Goal: Information Seeking & Learning: Learn about a topic

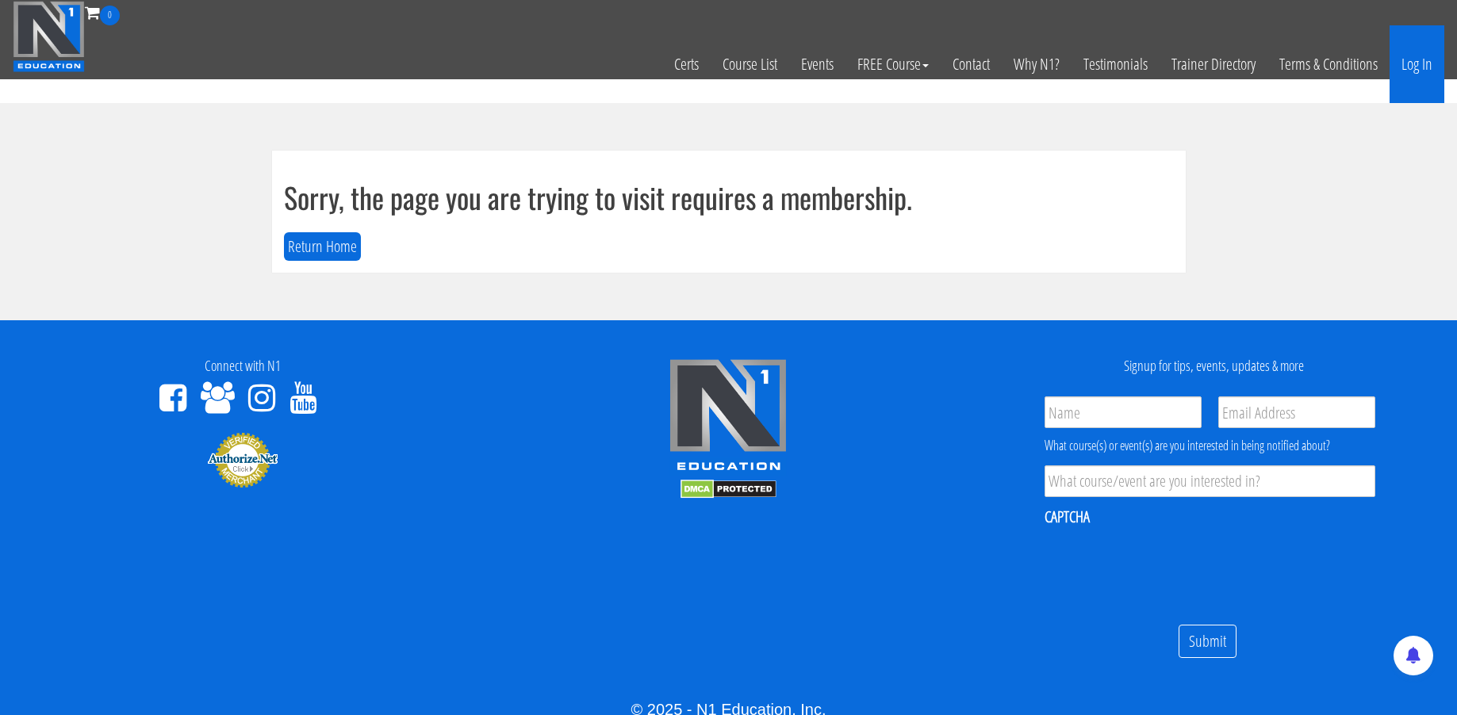
click at [1413, 66] on link "Log In" at bounding box center [1417, 64] width 55 height 78
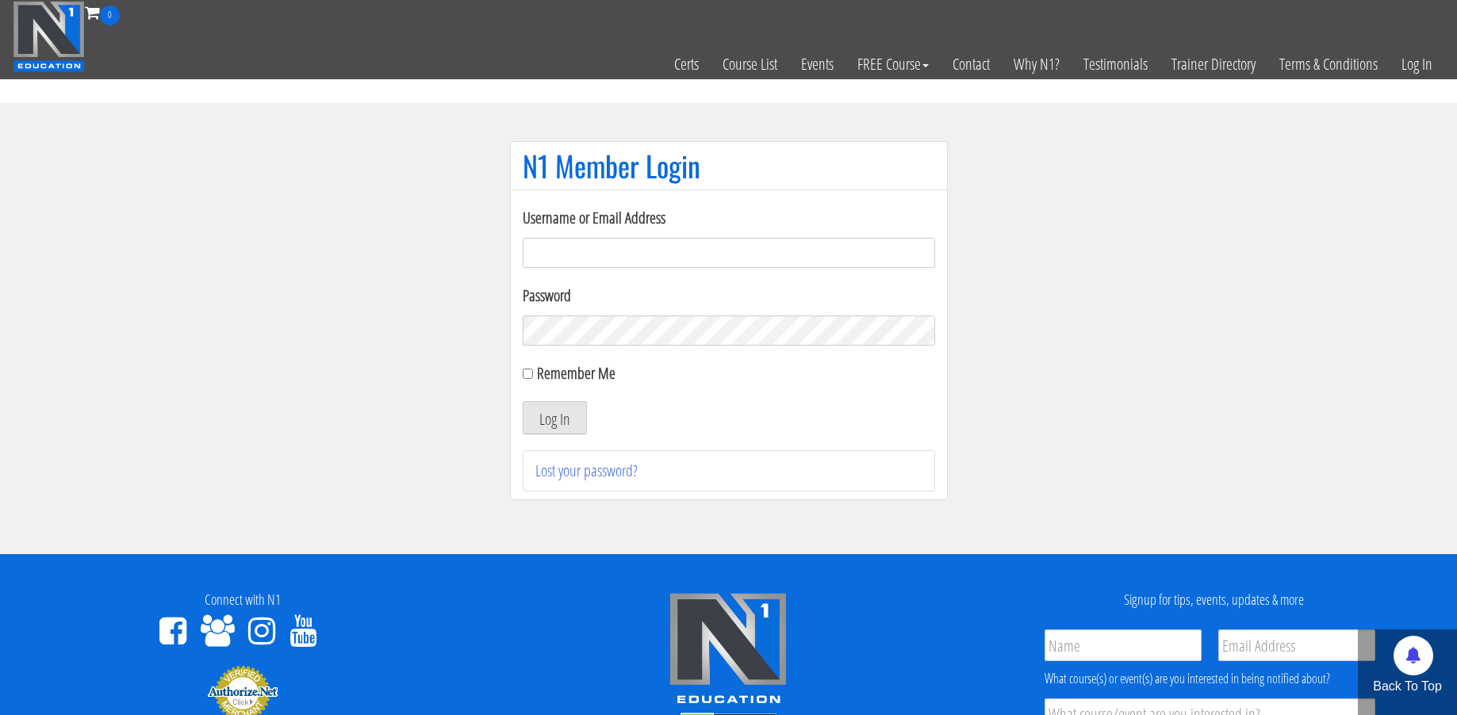
scroll to position [3, 0]
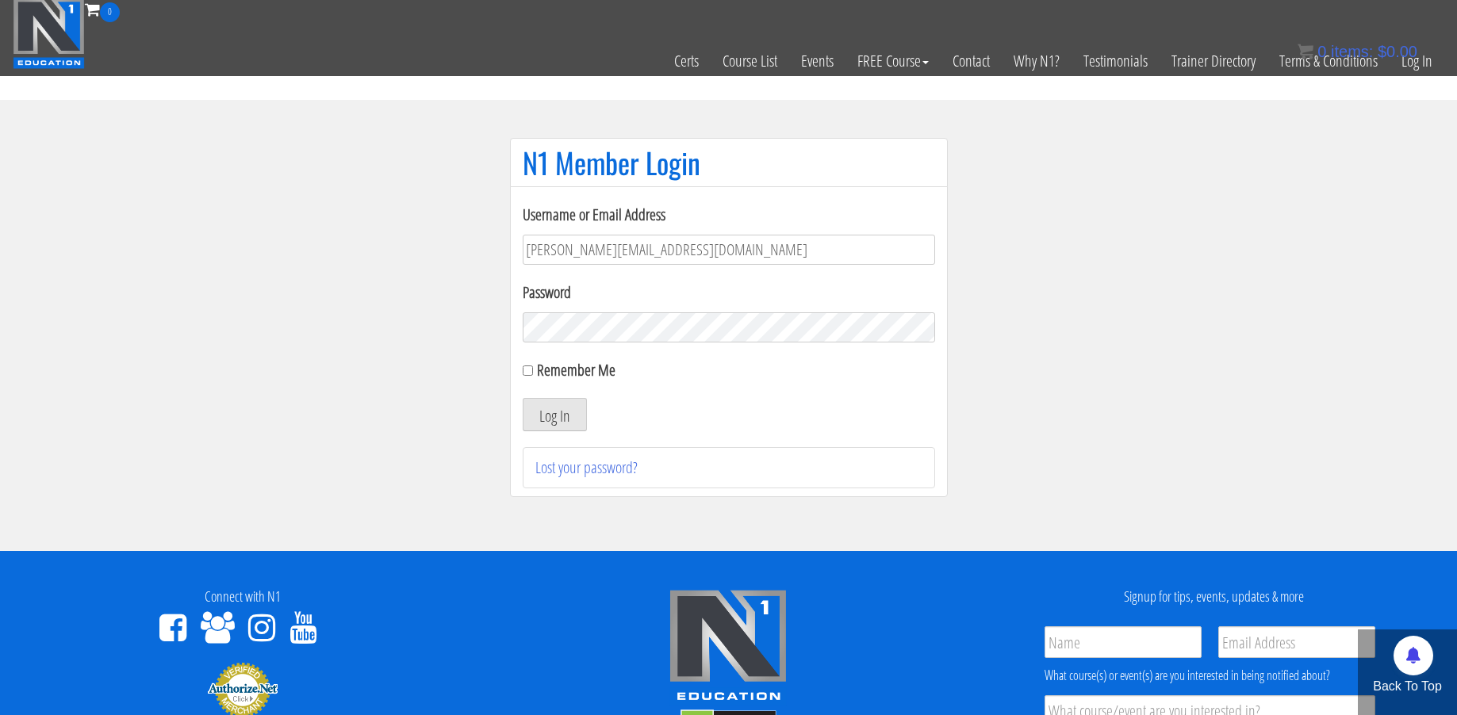
type input "[PERSON_NAME][EMAIL_ADDRESS][DOMAIN_NAME]"
click at [554, 415] on button "Log In" at bounding box center [555, 414] width 64 height 33
click at [546, 416] on button "Log In" at bounding box center [555, 414] width 64 height 33
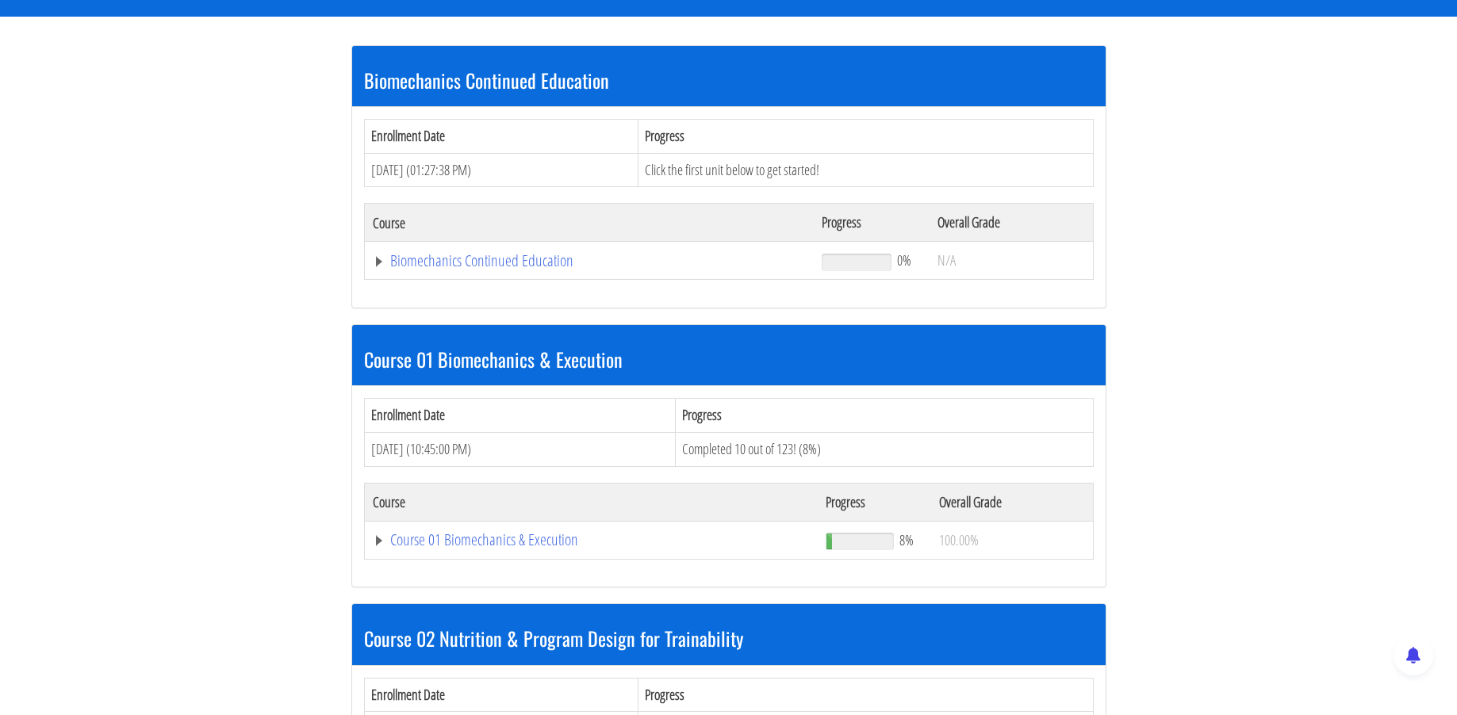
scroll to position [309, 0]
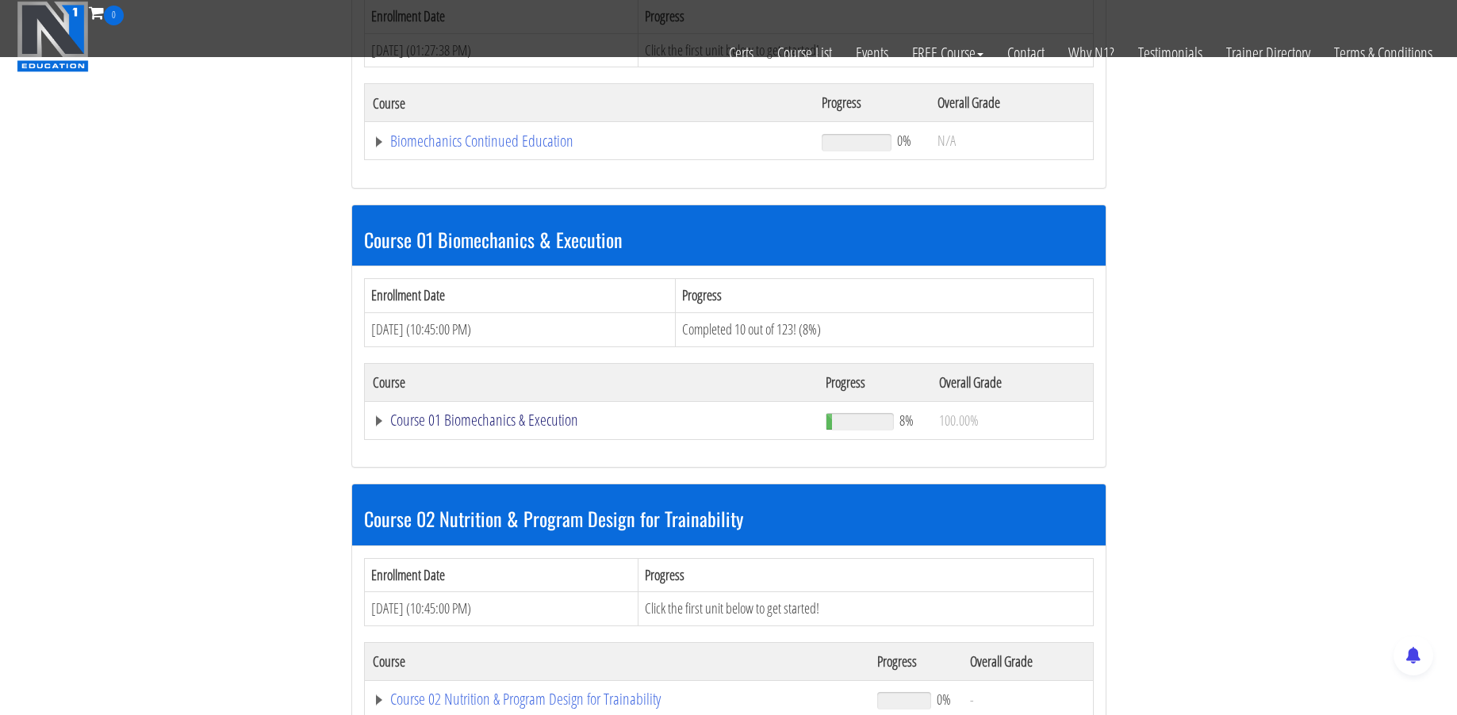
click at [464, 419] on link "Course 01 Biomechanics & Execution" at bounding box center [592, 420] width 438 height 16
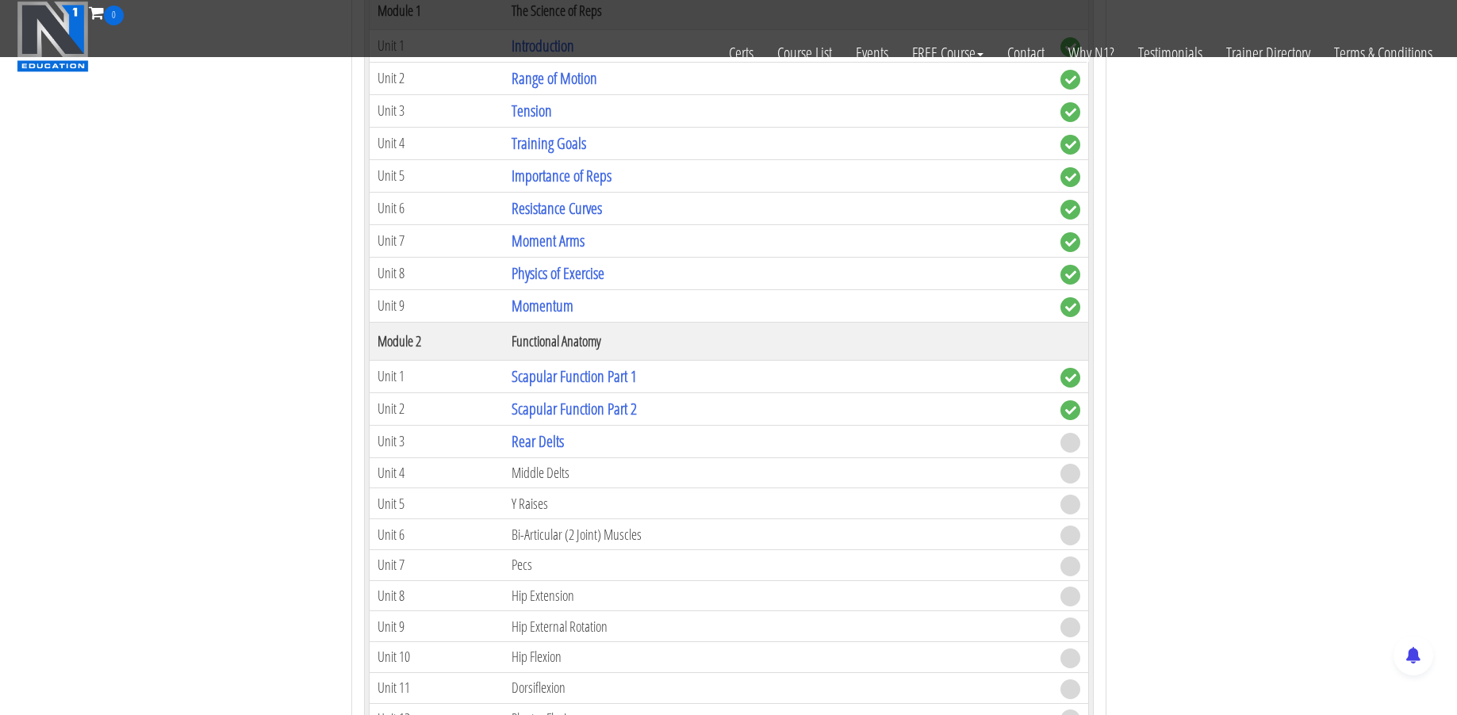
scroll to position [781, 0]
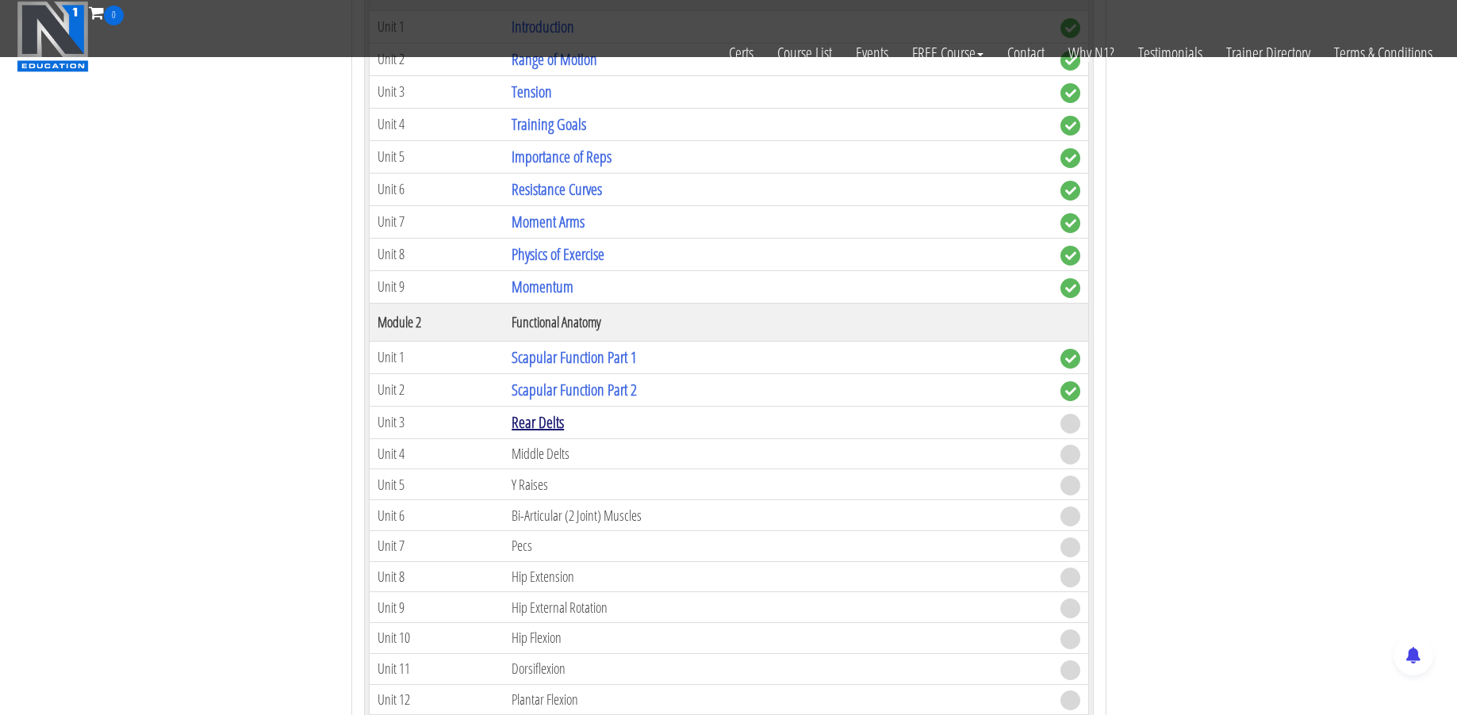
click at [560, 420] on link "Rear Delts" at bounding box center [538, 422] width 52 height 21
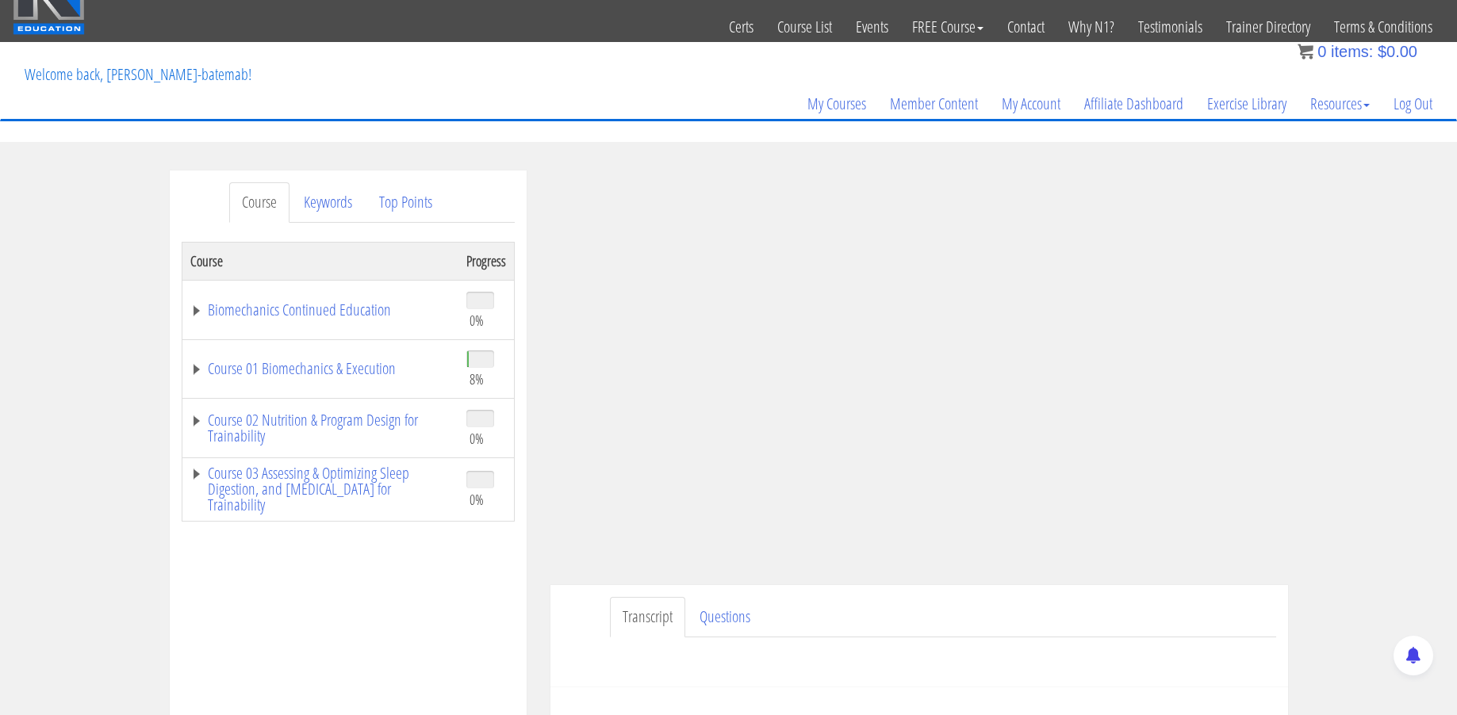
scroll to position [94, 0]
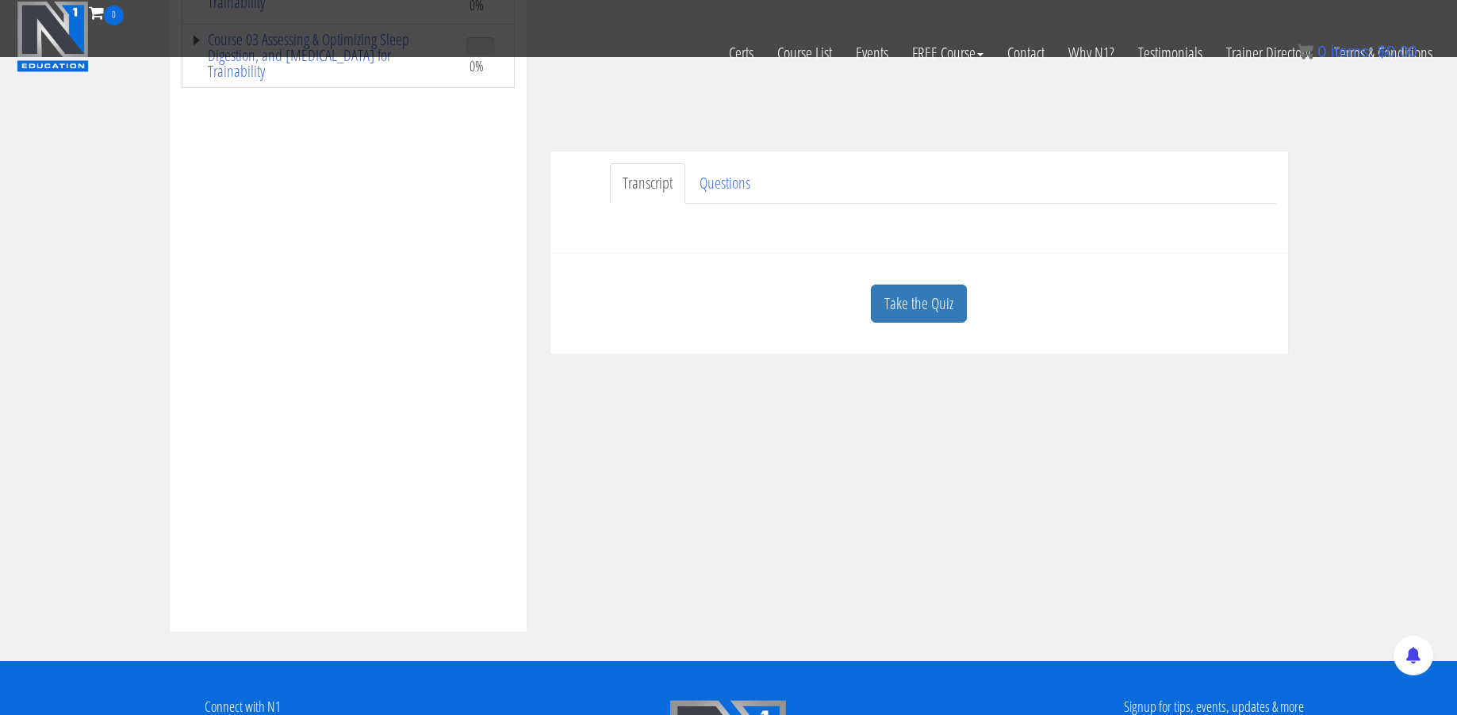
scroll to position [372, 0]
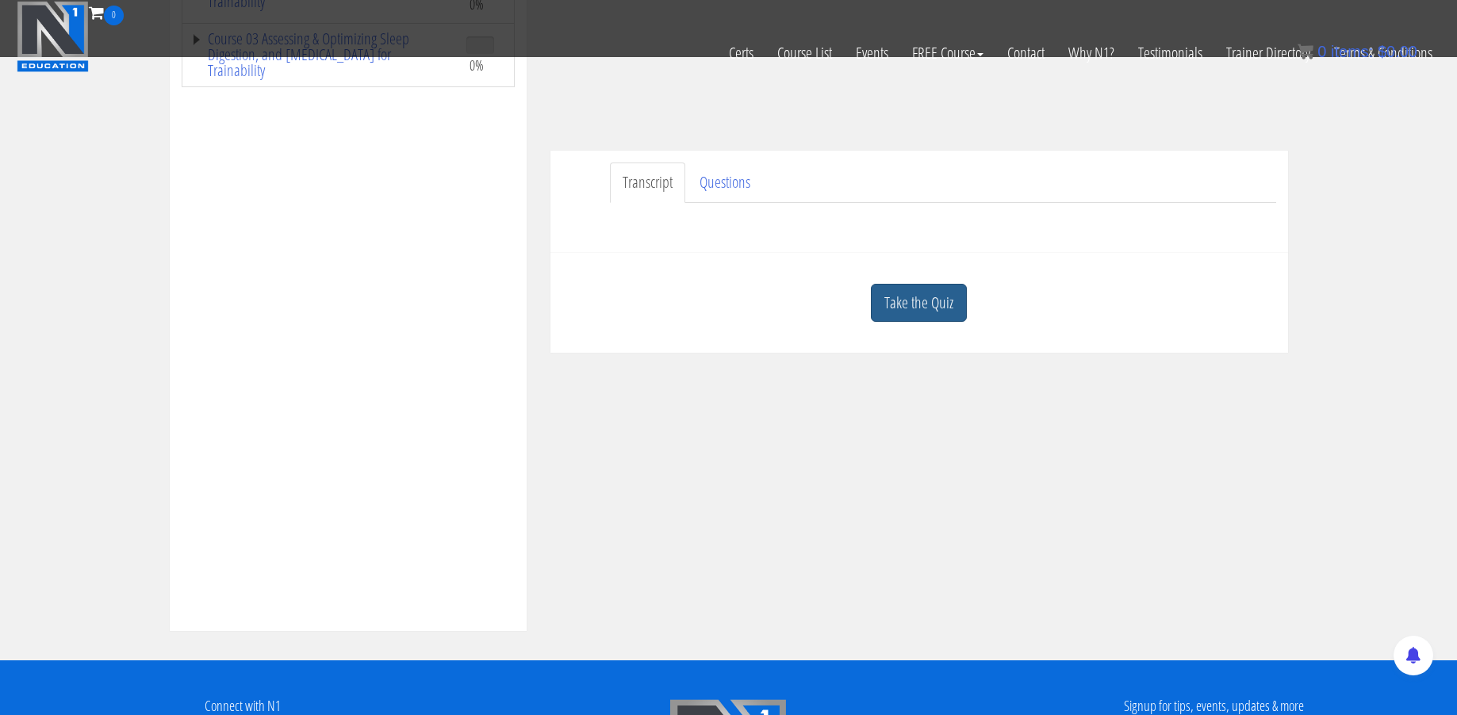
click at [914, 308] on link "Take the Quiz" at bounding box center [919, 303] width 96 height 39
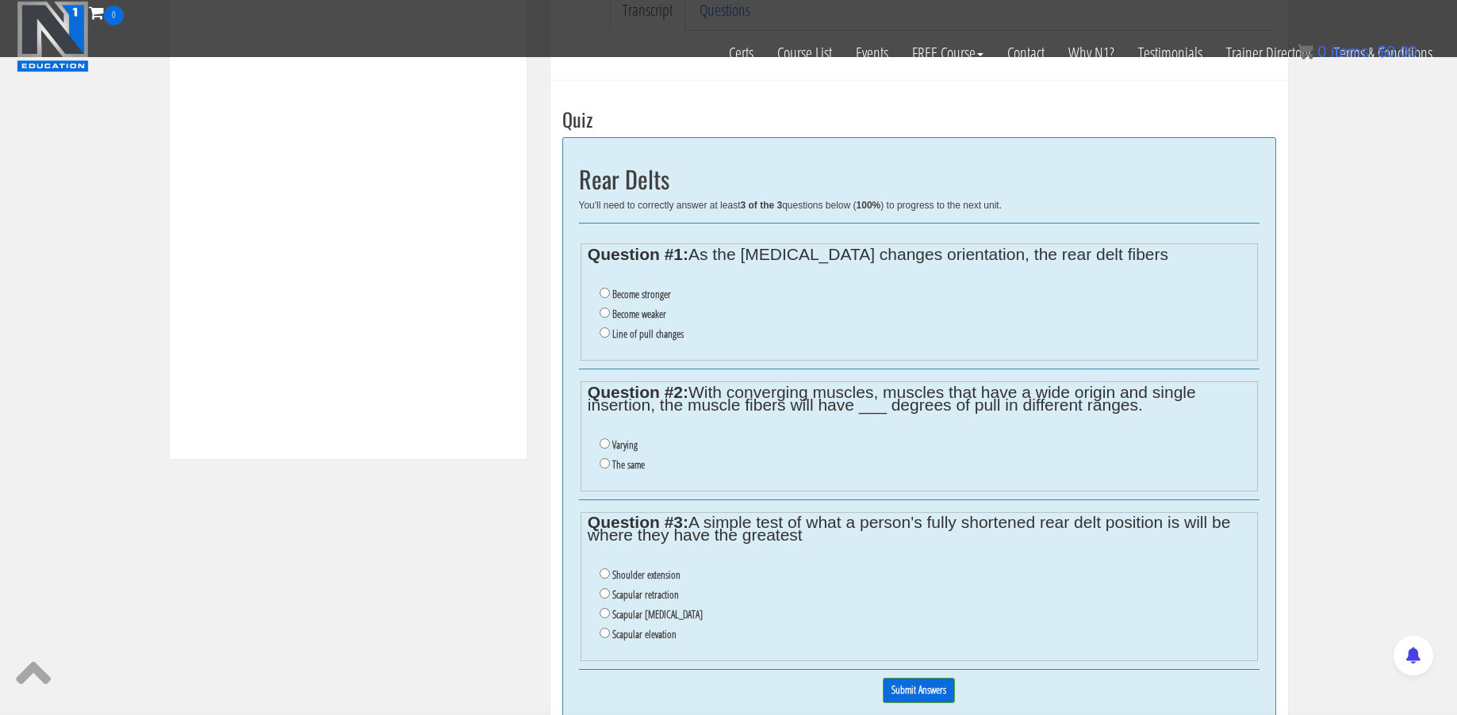
scroll to position [506, 0]
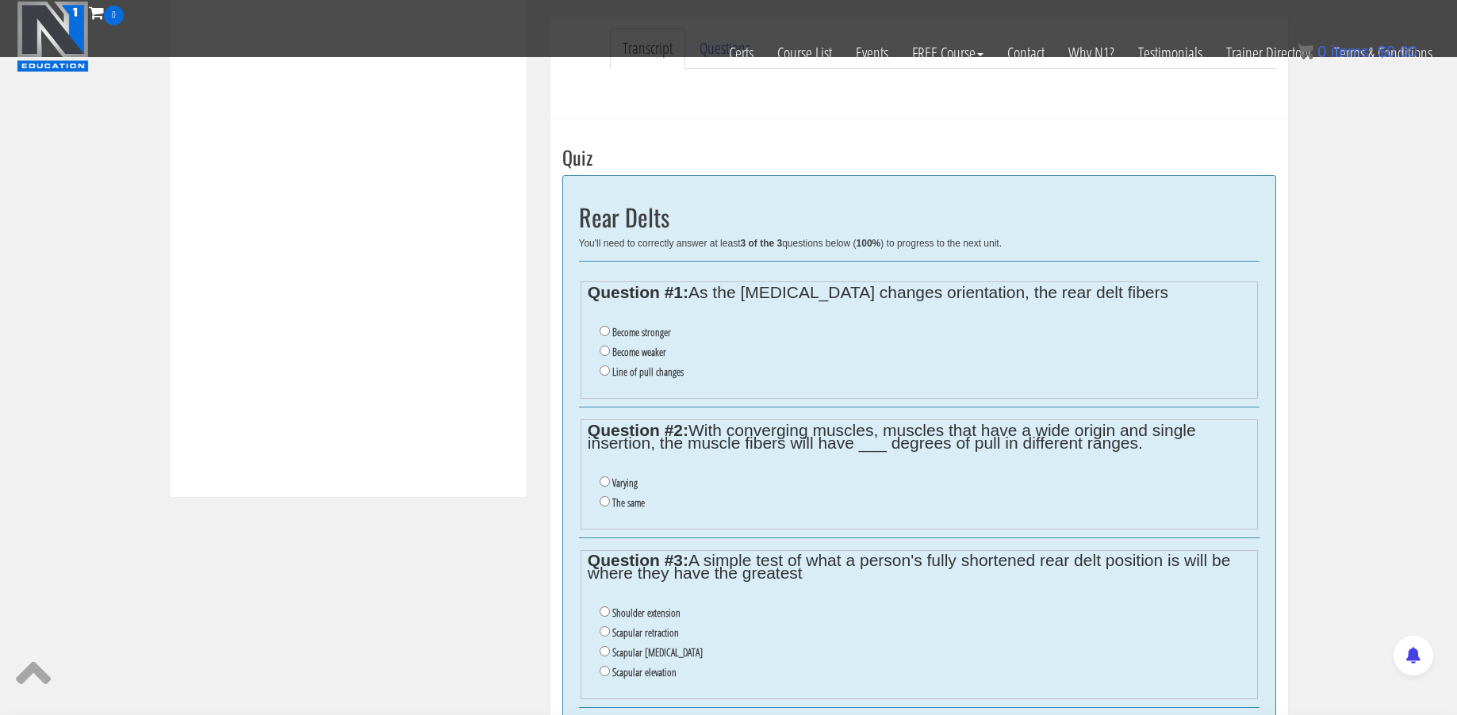
click at [655, 366] on label "Line of pull changes" at bounding box center [647, 372] width 71 height 13
click at [610, 366] on input "Line of pull changes" at bounding box center [605, 371] width 10 height 10
radio input "true"
click at [604, 477] on input "Varying" at bounding box center [605, 482] width 10 height 10
radio input "true"
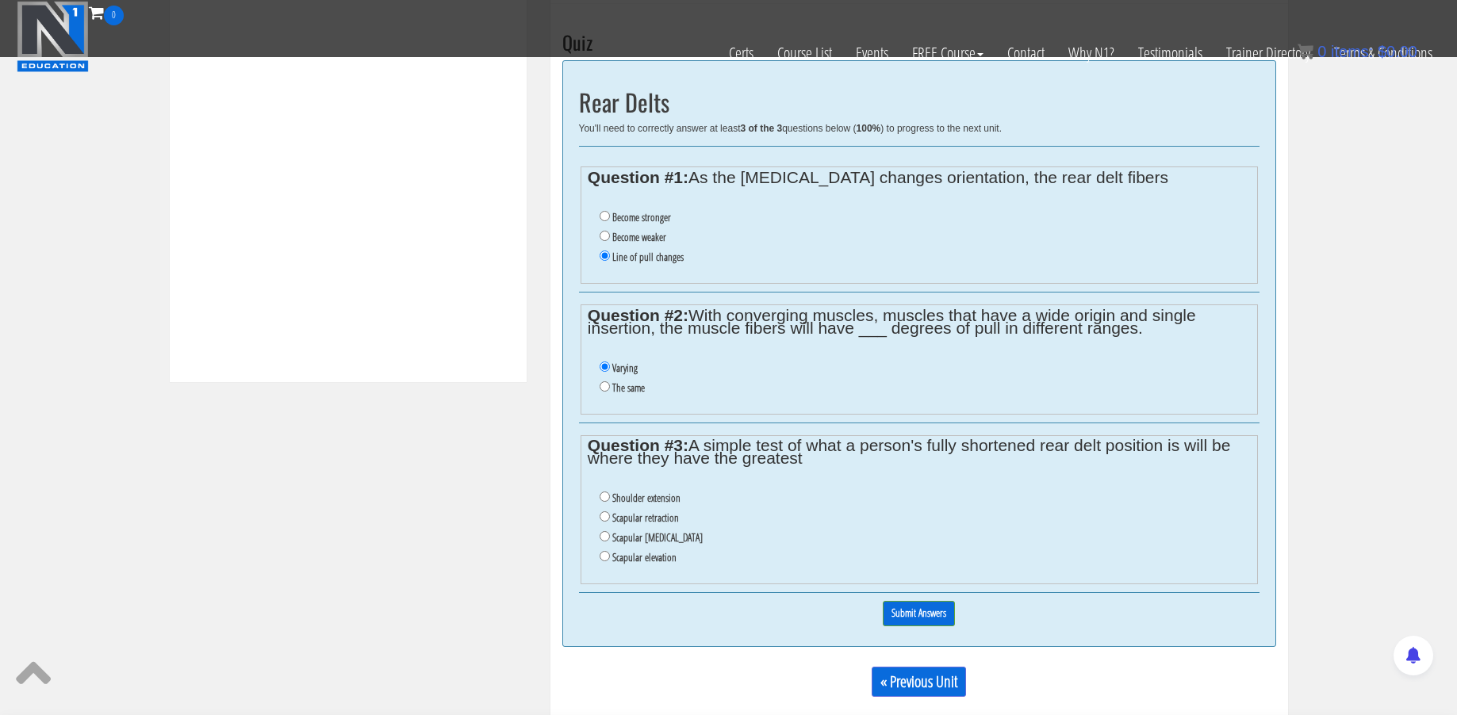
scroll to position [621, 0]
click at [605, 531] on input "Scapular [MEDICAL_DATA]" at bounding box center [605, 536] width 10 height 10
radio input "true"
click at [890, 601] on input "Submit Answers" at bounding box center [919, 613] width 72 height 25
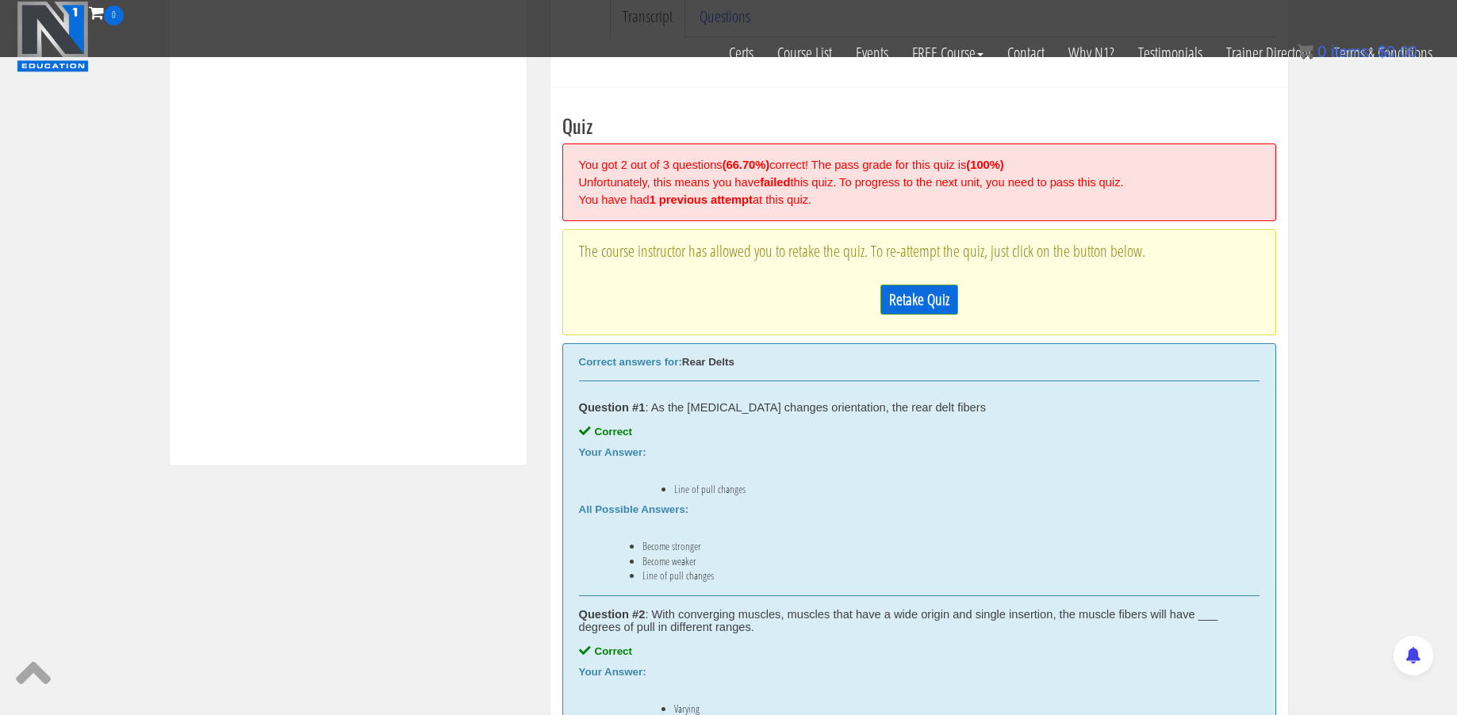
scroll to position [512, 0]
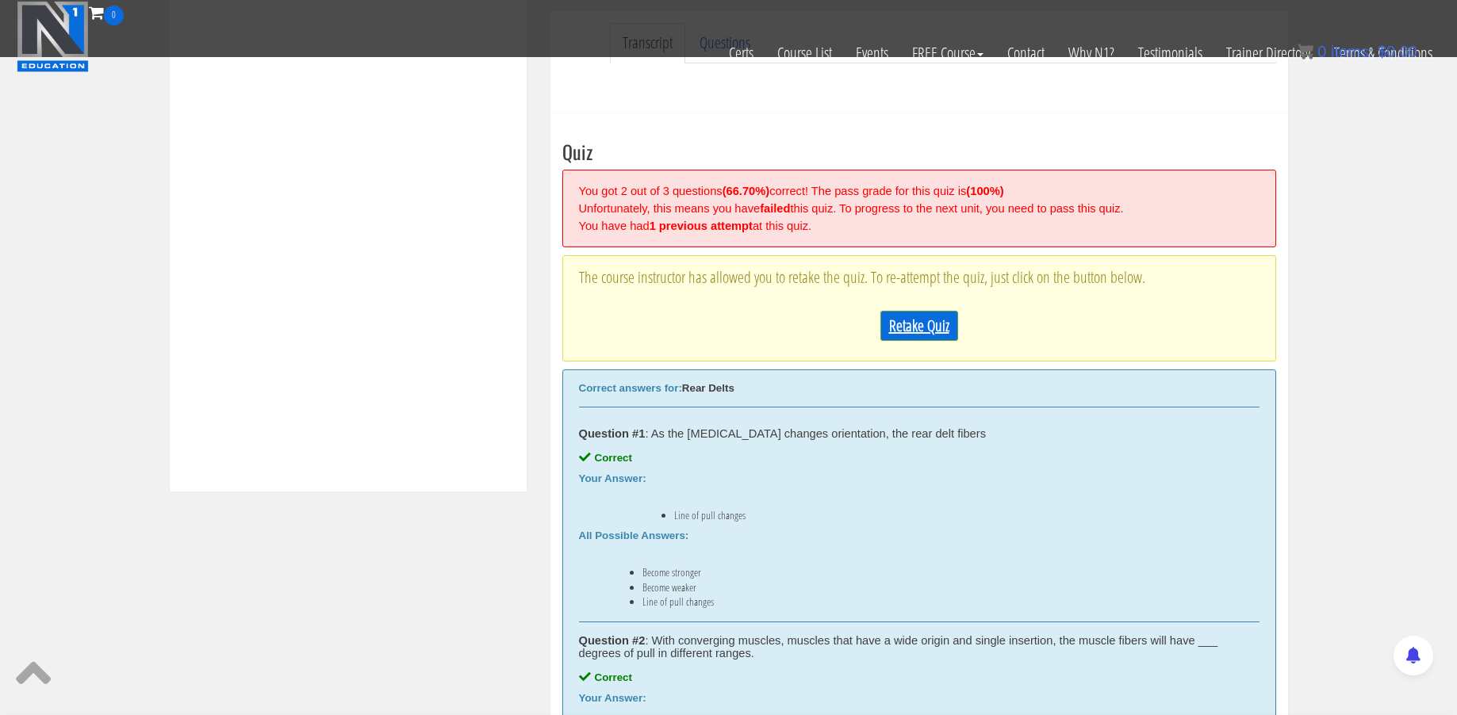
click at [913, 328] on link "Retake Quiz" at bounding box center [919, 326] width 78 height 30
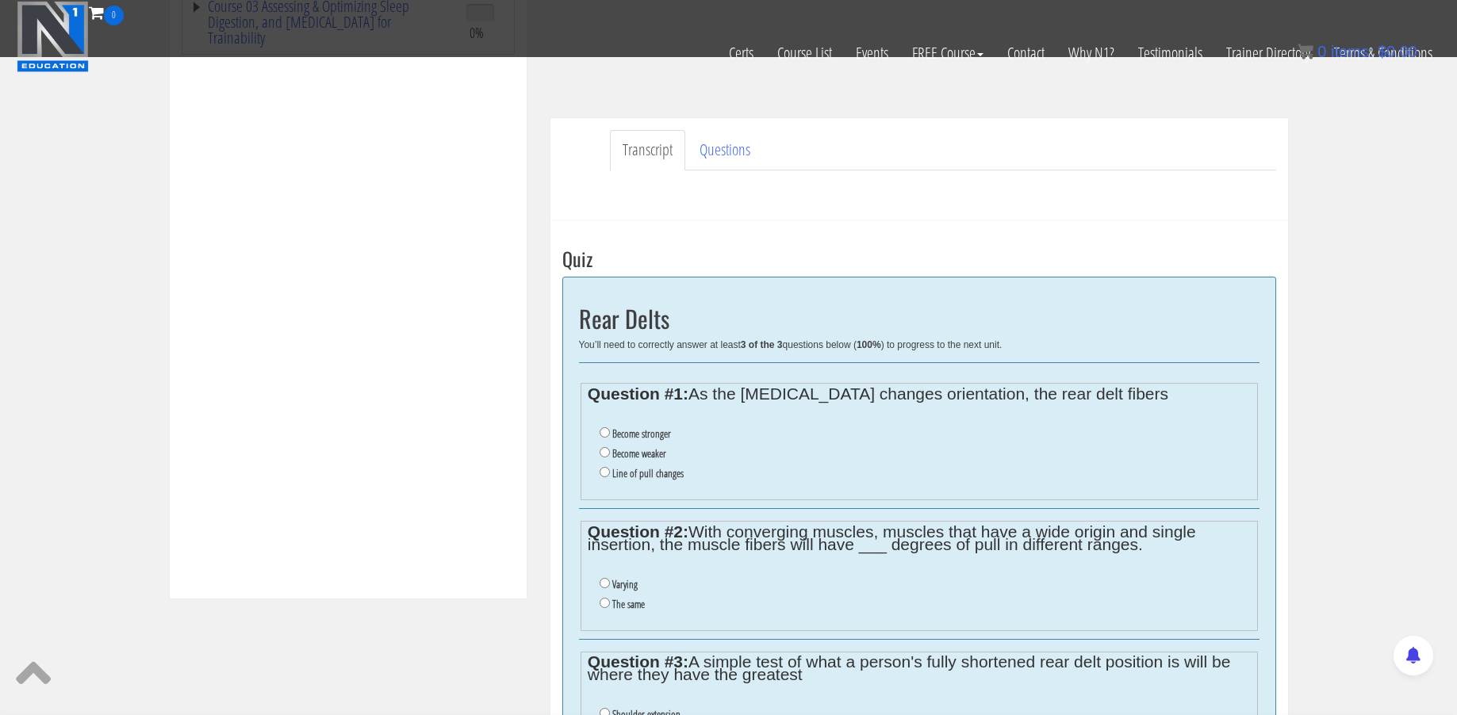
scroll to position [404, 0]
click at [684, 468] on label "Line of pull changes" at bounding box center [647, 474] width 71 height 13
click at [610, 468] on input "Line of pull changes" at bounding box center [605, 473] width 10 height 10
radio input "true"
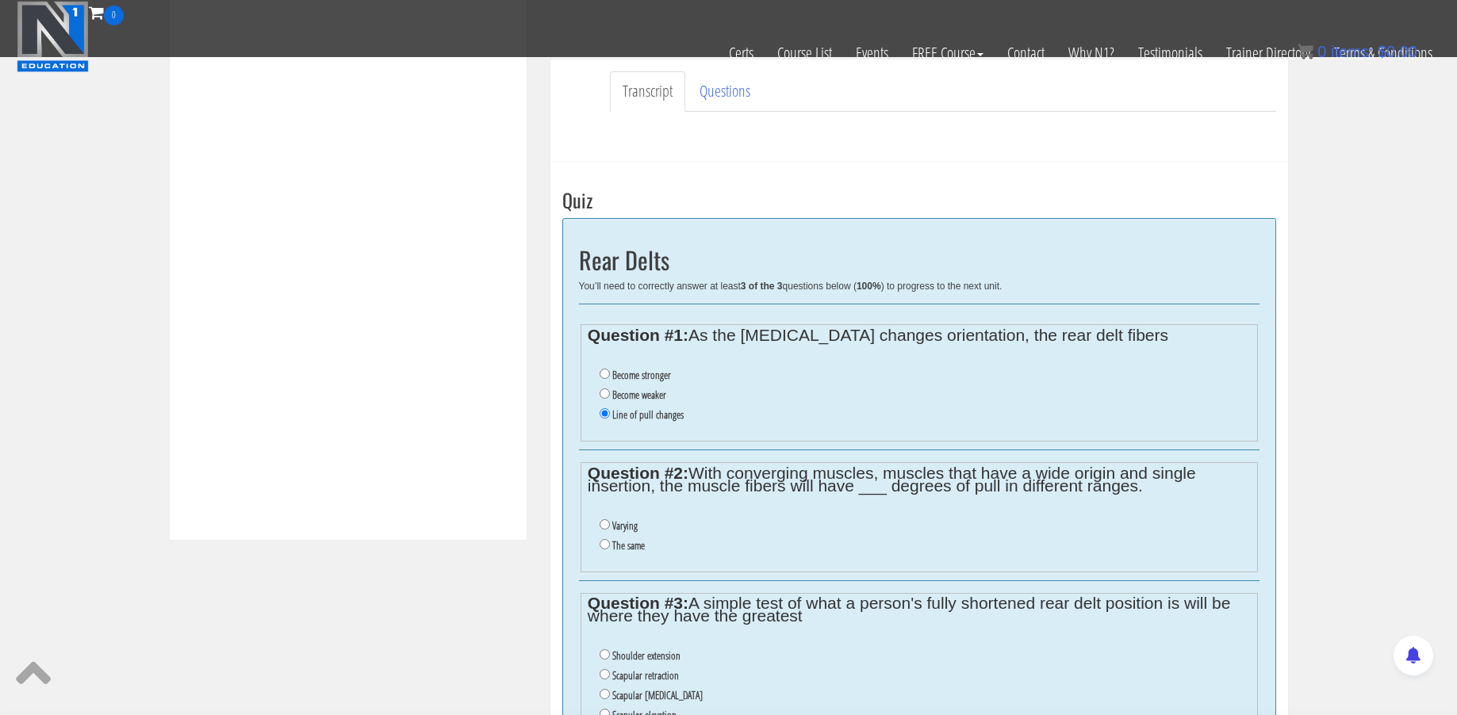
scroll to position [463, 0]
click at [633, 520] on label "Varying" at bounding box center [624, 526] width 25 height 13
click at [610, 520] on input "Varying" at bounding box center [605, 525] width 10 height 10
radio input "true"
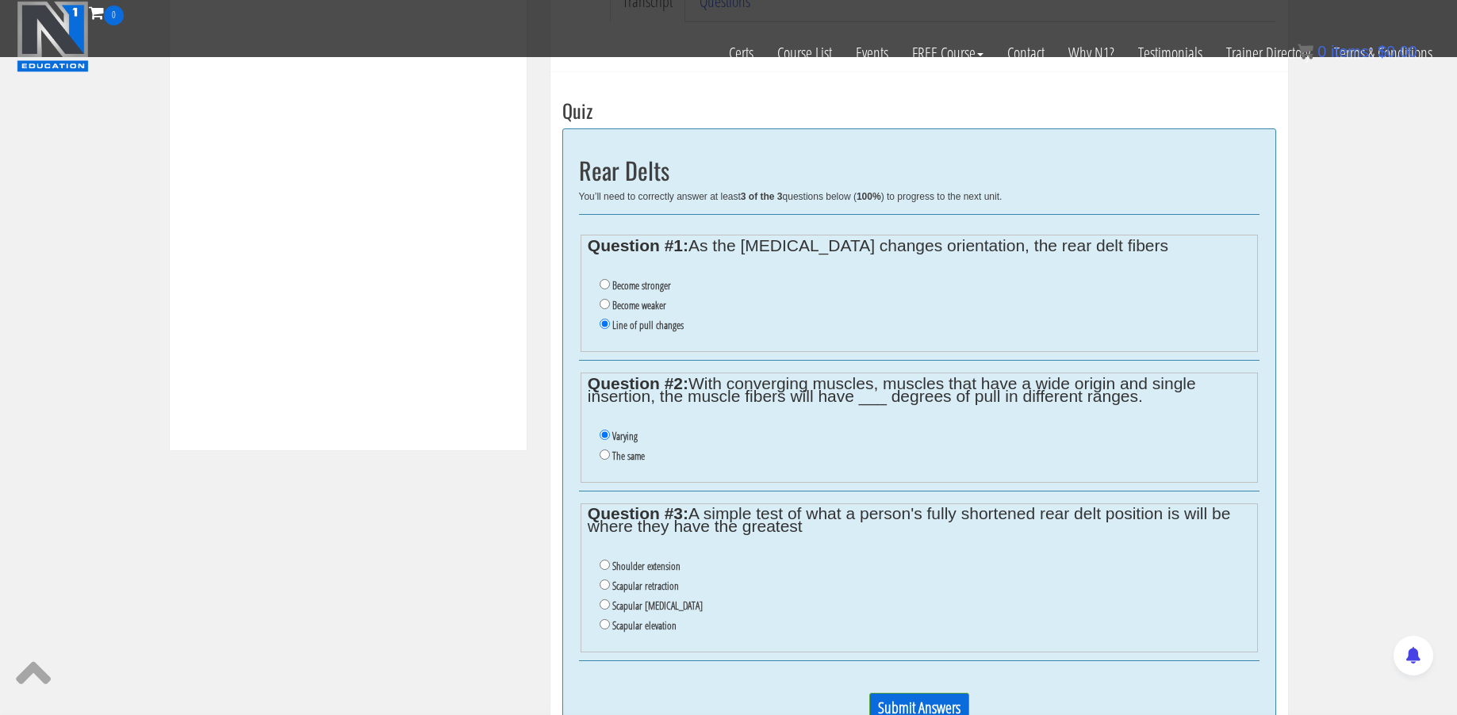
scroll to position [550, 0]
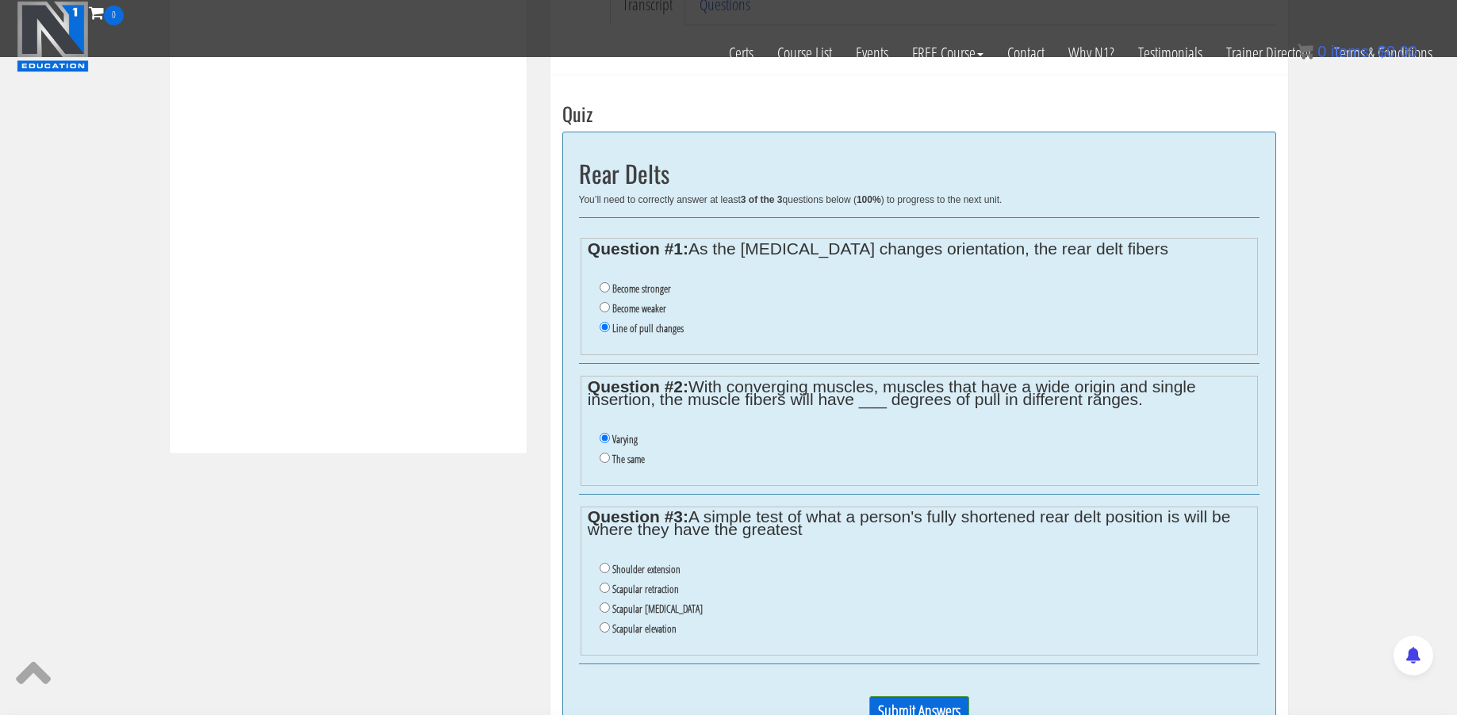
click at [605, 583] on input "Scapular retraction" at bounding box center [605, 588] width 10 height 10
radio input "true"
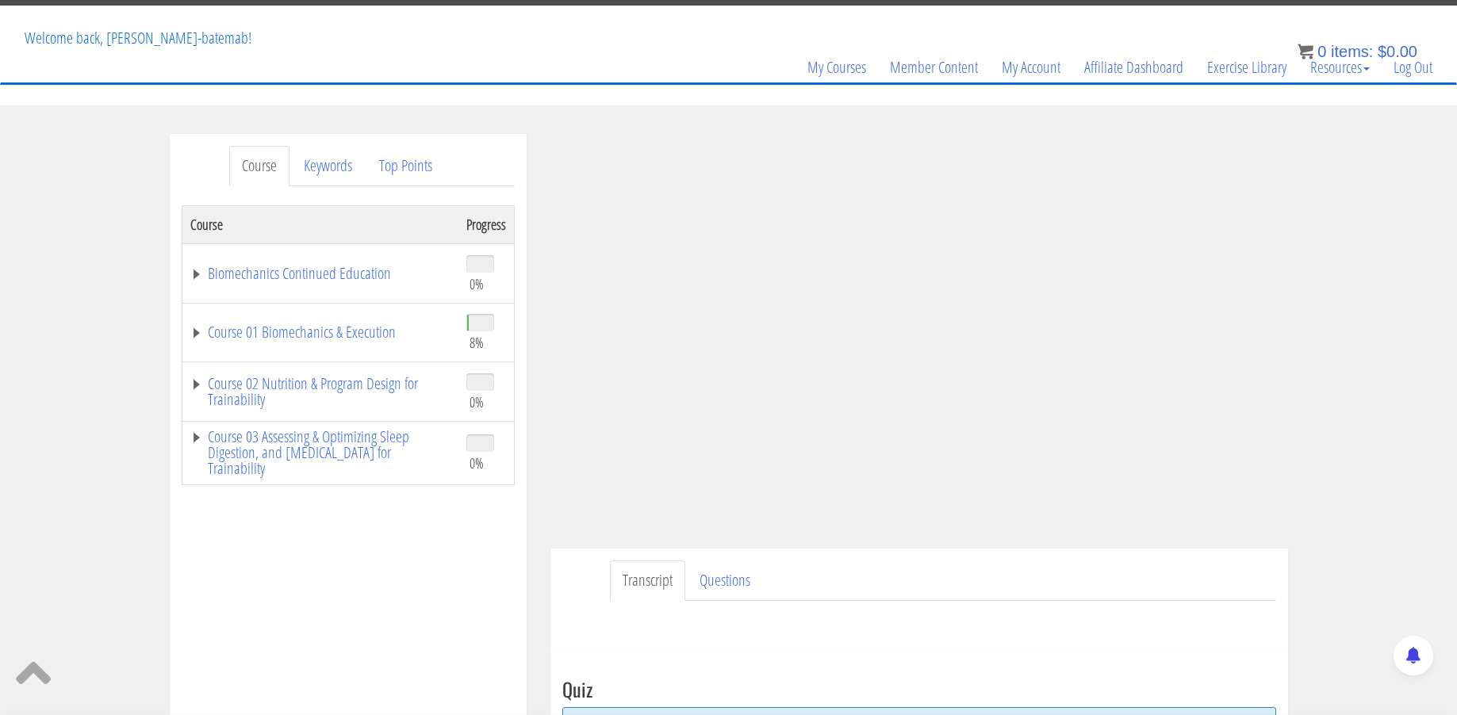
scroll to position [70, 0]
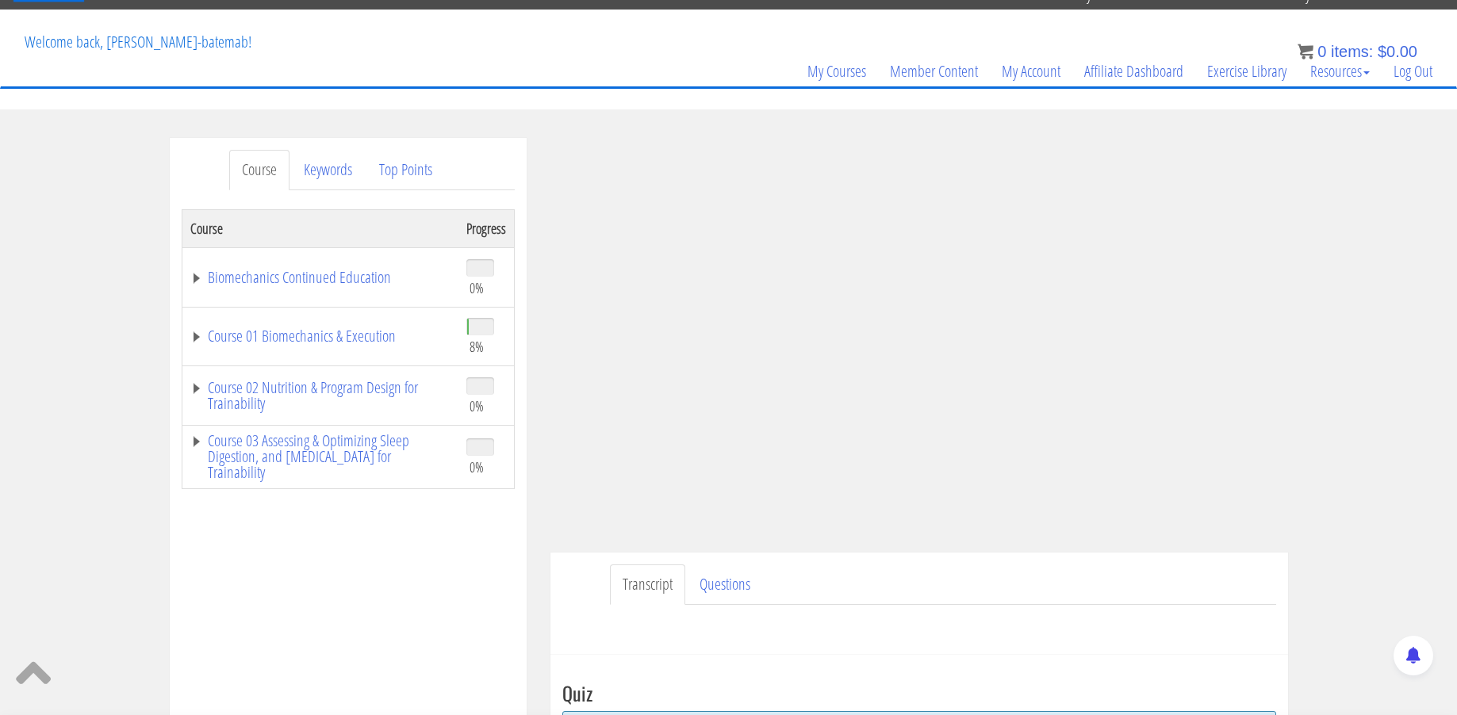
click at [650, 577] on link "Transcript" at bounding box center [647, 585] width 75 height 40
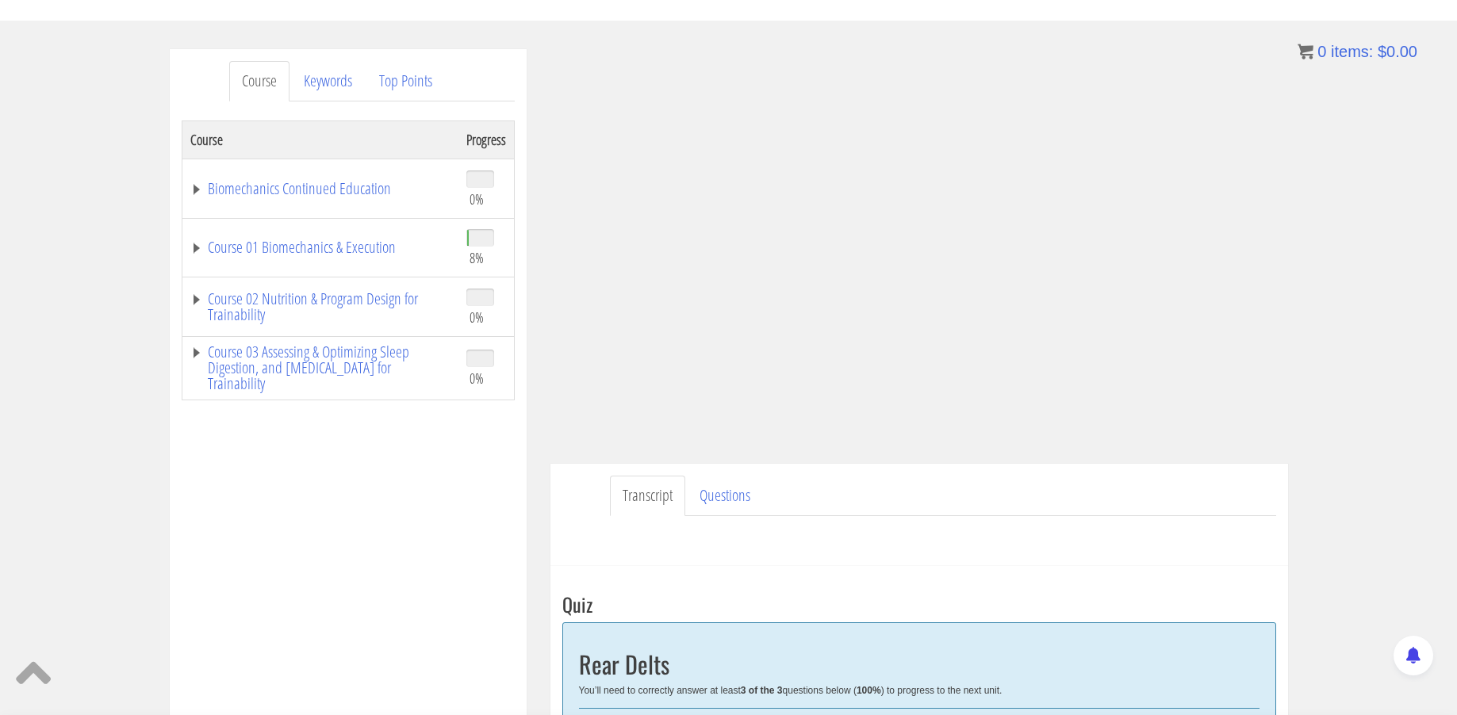
scroll to position [168, 0]
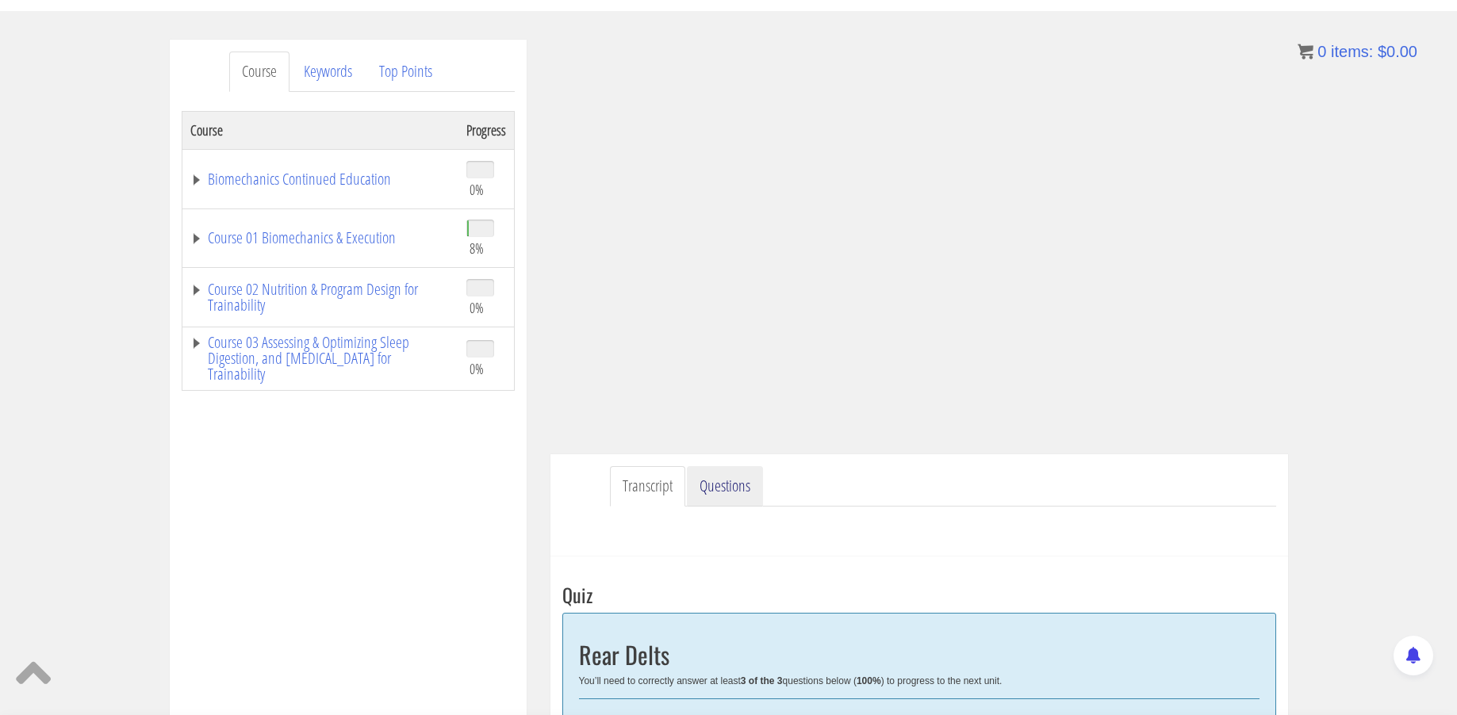
click at [707, 488] on link "Questions" at bounding box center [725, 486] width 76 height 40
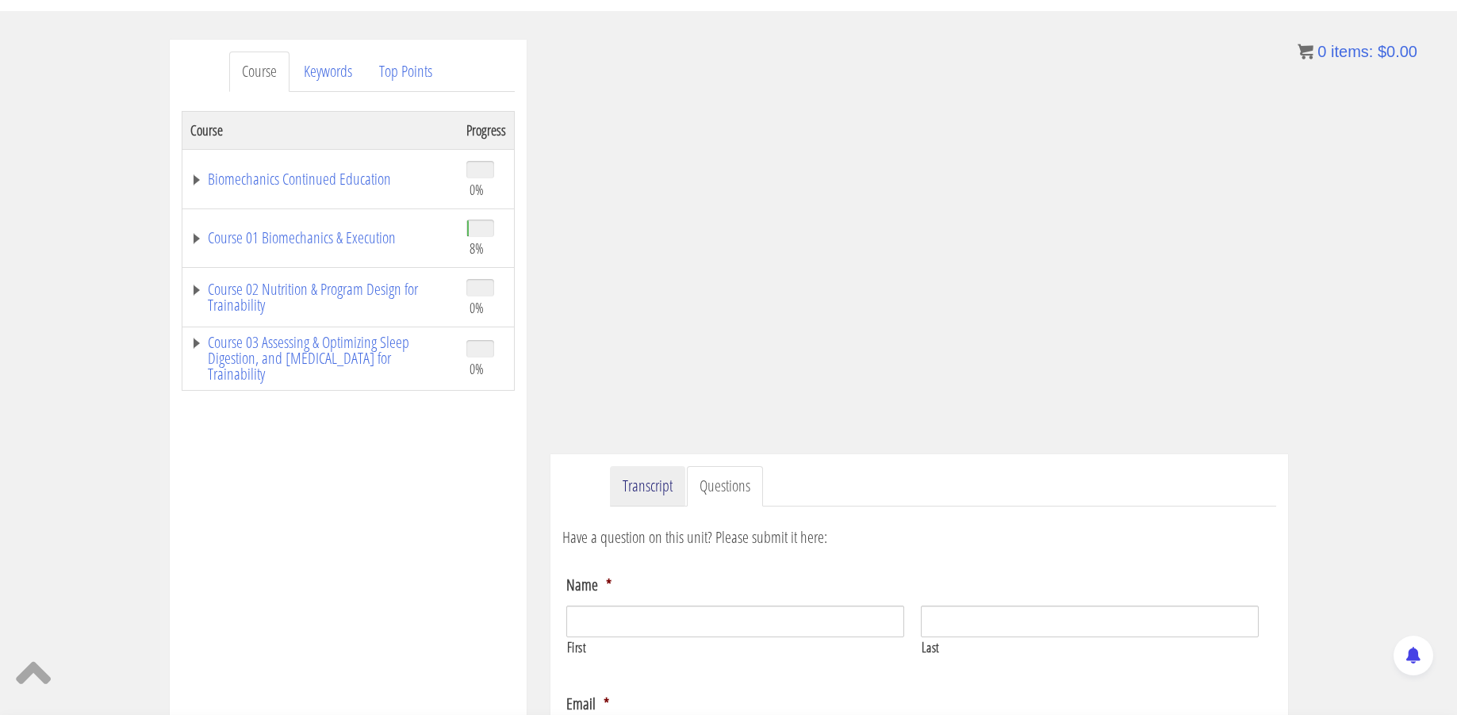
click at [653, 486] on link "Transcript" at bounding box center [647, 486] width 75 height 40
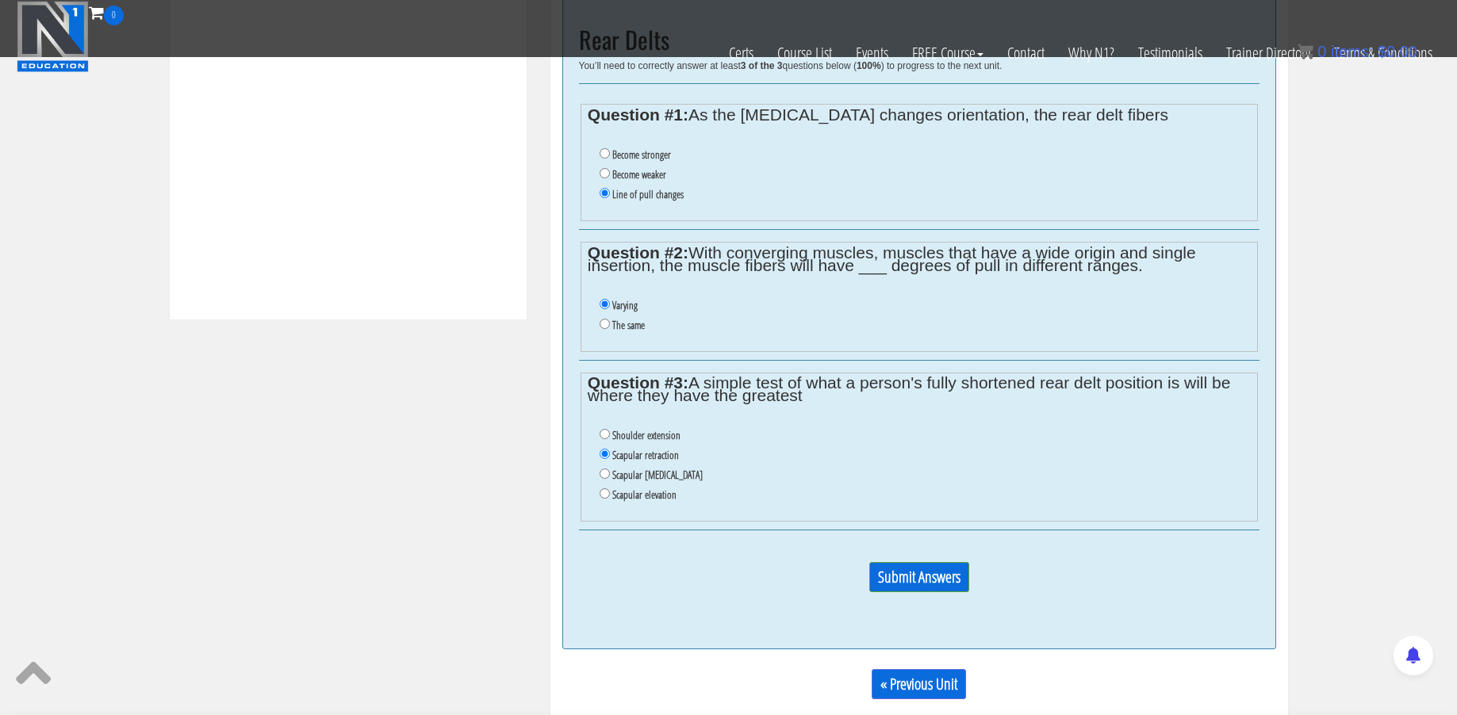
scroll to position [685, 0]
click at [909, 561] on input "Submit Answers" at bounding box center [919, 576] width 100 height 30
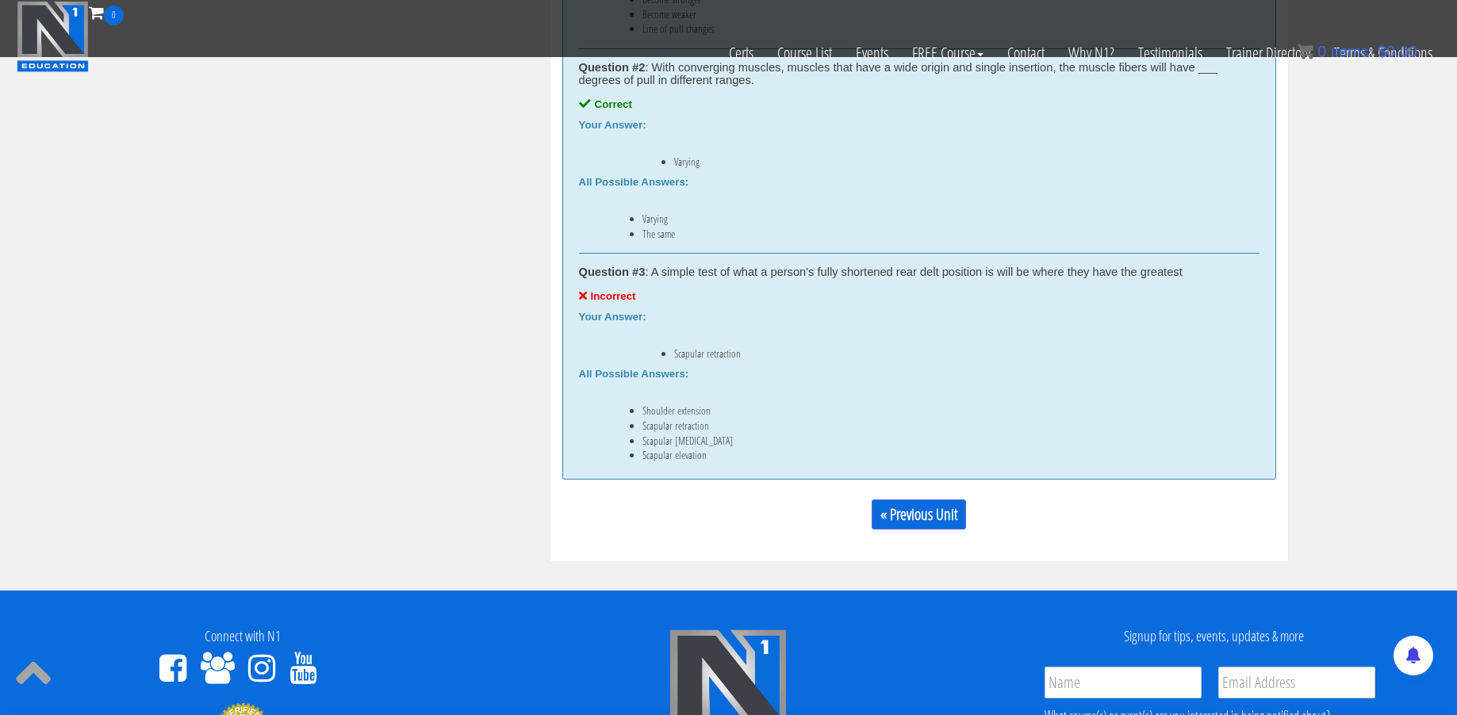
scroll to position [1087, 0]
